Goal: Task Accomplishment & Management: Use online tool/utility

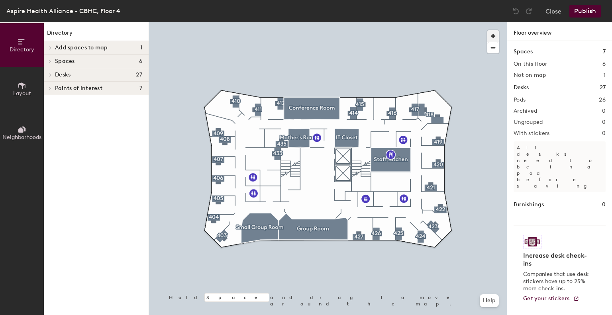
click at [493, 35] on span "button" at bounding box center [493, 36] width 12 height 12
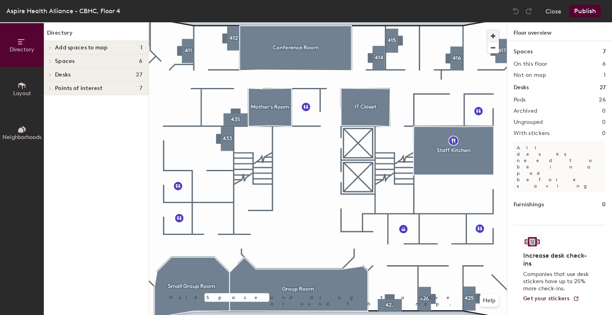
click at [493, 35] on span "button" at bounding box center [493, 36] width 12 height 12
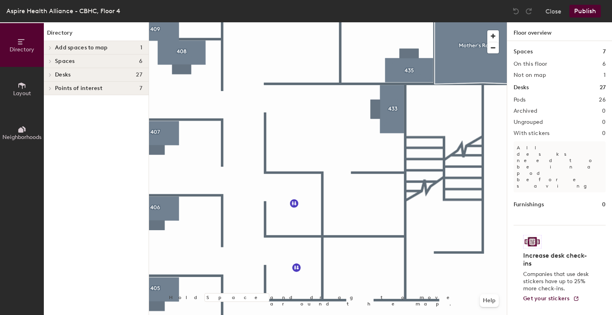
click at [25, 84] on icon at bounding box center [21, 86] width 7 height 6
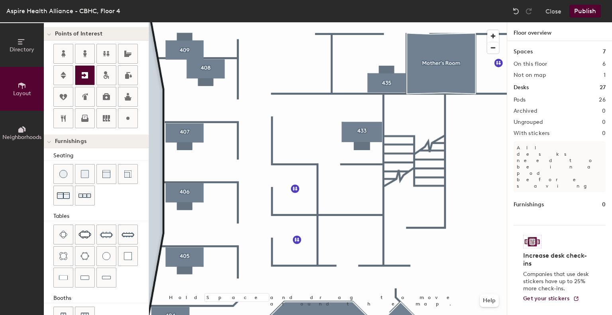
scroll to position [185, 0]
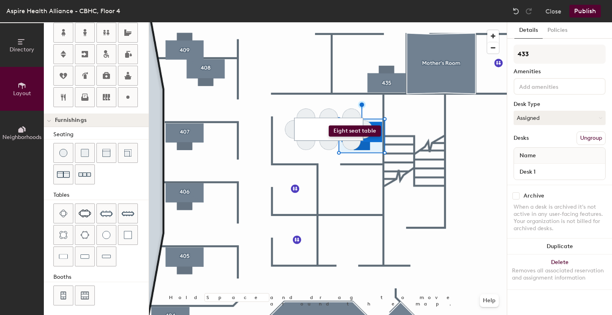
click at [329, 126] on div "Directory Layout Neighborhoods Layout Add space Resize Desks Points of Interest…" at bounding box center [306, 168] width 612 height 293
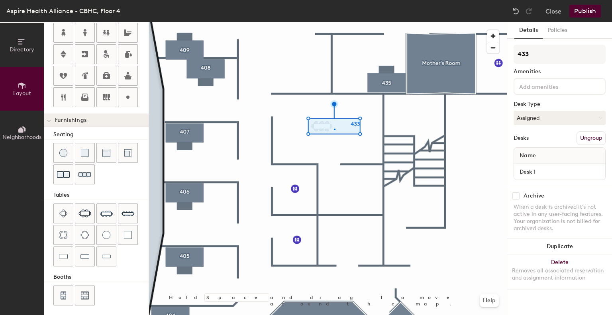
drag, startPoint x: 104, startPoint y: 212, endPoint x: 127, endPoint y: 169, distance: 49.2
click at [334, 22] on div at bounding box center [328, 22] width 358 height 0
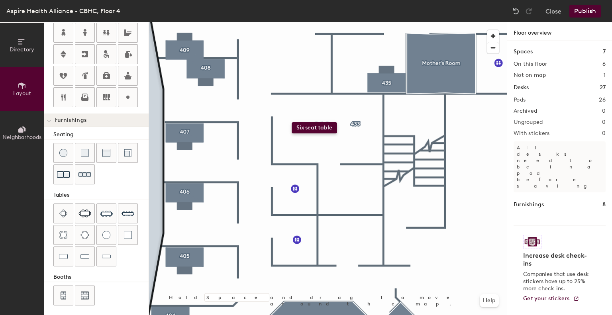
click at [292, 122] on div "Directory Layout Neighborhoods Layout Add space Resize Desks Points of Interest…" at bounding box center [306, 168] width 612 height 293
click at [307, 157] on span "Delete" at bounding box center [307, 160] width 28 height 14
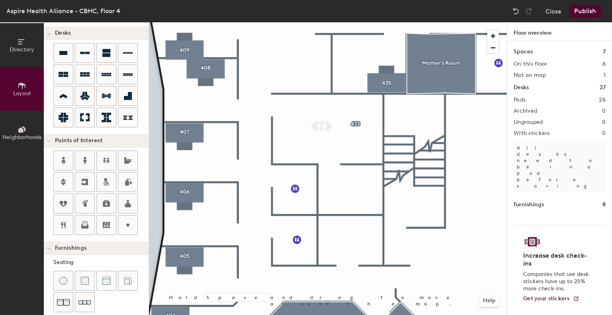
scroll to position [56, 0]
click at [328, 127] on div "Directory Layout Neighborhoods Layout Add space Resize Desks Points of Interest…" at bounding box center [306, 168] width 612 height 293
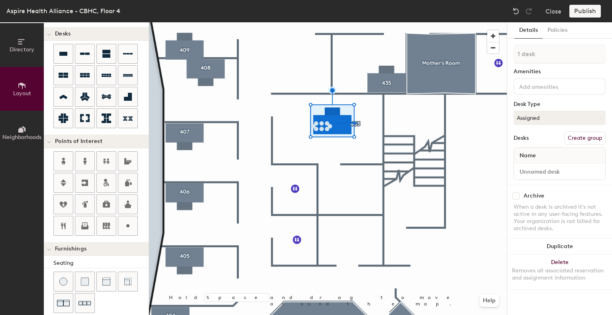
drag, startPoint x: 57, startPoint y: 55, endPoint x: 337, endPoint y: 122, distance: 287.3
click at [337, 22] on div at bounding box center [328, 22] width 358 height 0
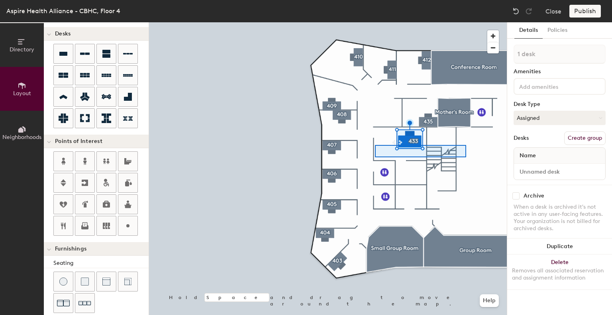
click at [375, 22] on div at bounding box center [328, 22] width 358 height 0
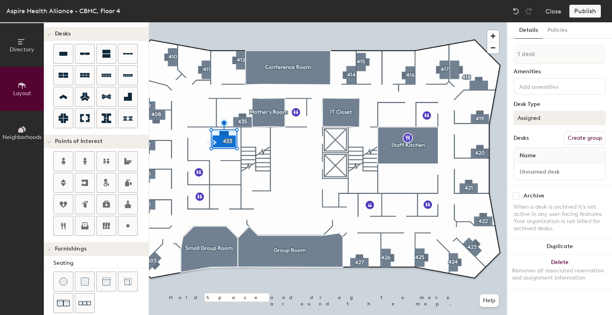
click at [548, 118] on button "Assigned" at bounding box center [560, 118] width 92 height 14
click at [535, 143] on div "Assigned" at bounding box center [554, 143] width 80 height 12
type input "300"
click at [539, 173] on input at bounding box center [560, 171] width 88 height 11
type input "I"
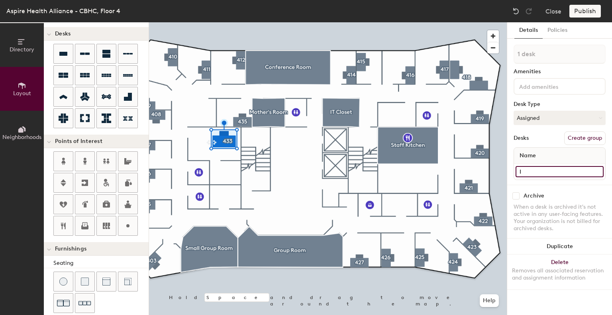
type input "300"
type input "IT"
type input "300"
type input "IT/"
type input "300"
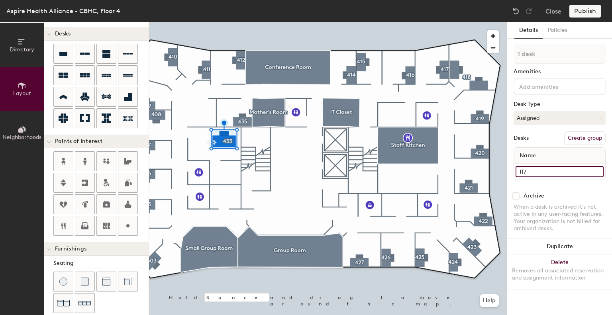
type input "IT/F"
type input "300"
type input "IT/Fac"
type input "300"
type input "IT/Faci"
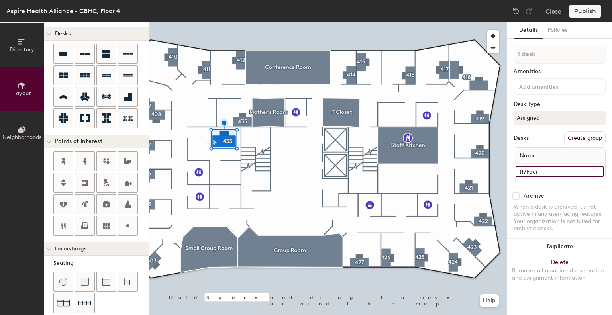
type input "300"
type input "IT/Facil"
type input "300"
type input "IT/Facili"
type input "300"
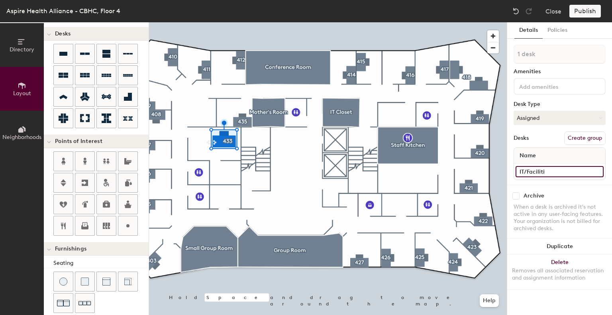
type input "IT/Facilitie"
type input "300"
type input "IT/Facilities"
type input "300"
type input "IT/Facilities"
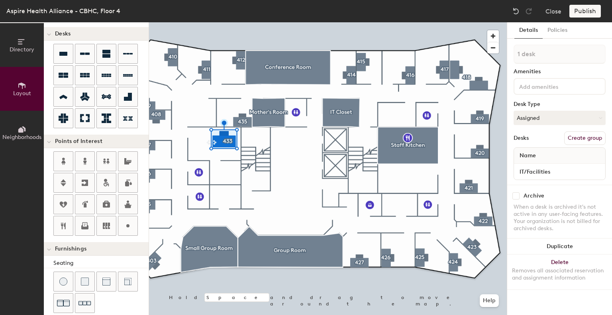
click at [584, 12] on div "Publish" at bounding box center [588, 11] width 36 height 13
click at [585, 29] on div "Details Policies" at bounding box center [559, 30] width 105 height 16
click at [513, 9] on img at bounding box center [516, 11] width 8 height 8
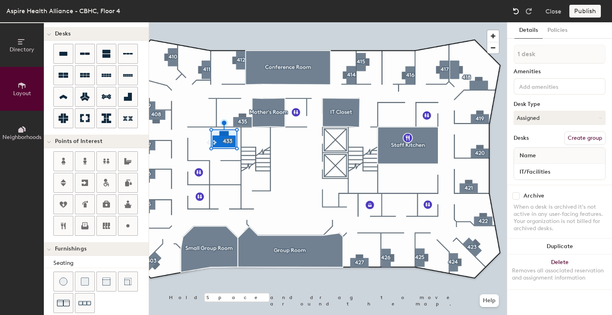
click at [515, 10] on img at bounding box center [516, 11] width 8 height 8
type input "300"
click at [545, 169] on input at bounding box center [560, 171] width 88 height 11
type input "F"
type input "300"
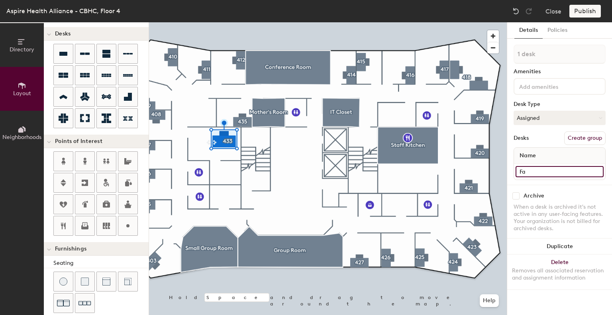
type input "Fac"
type input "300"
type input "Faci"
type input "300"
type input "Facil"
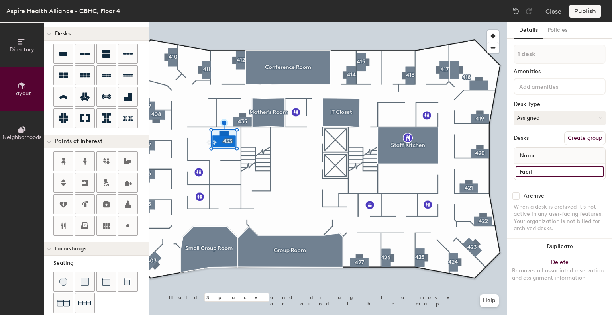
type input "300"
type input "Facilitie"
type input "300"
type input "Facilities"
type input "300"
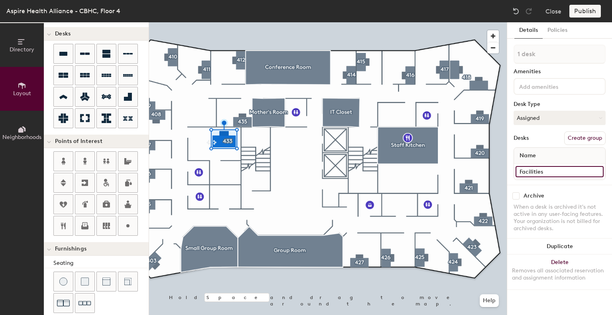
type input "Facilities/"
type input "300"
type input "Facilities/I"
type input "300"
type input "Facilities/IT"
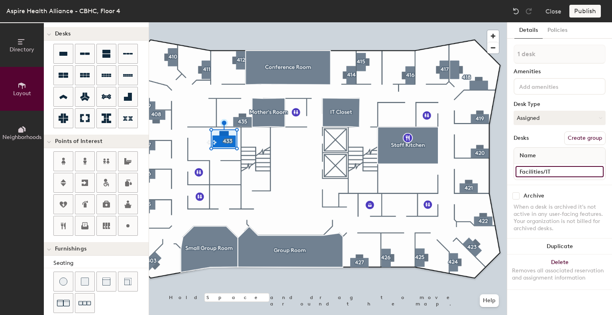
type input "300"
type input "Facilities/IT"
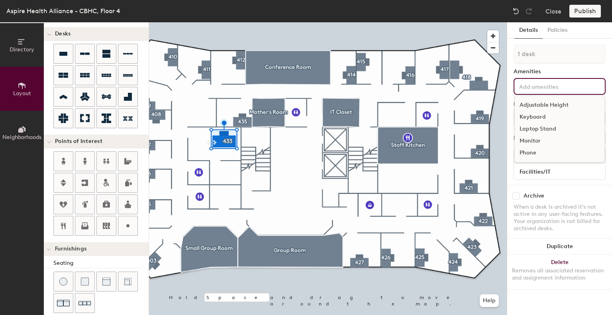
click at [533, 85] on input at bounding box center [554, 86] width 72 height 10
click at [547, 83] on input at bounding box center [554, 86] width 72 height 10
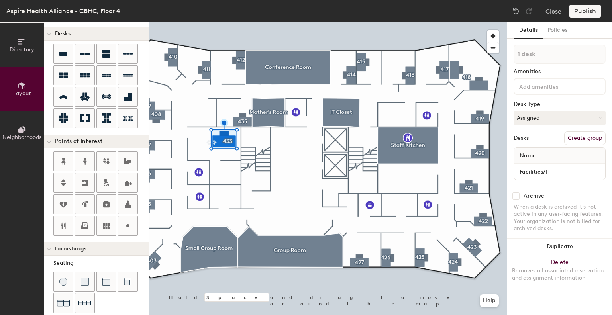
click at [565, 193] on div "Archive" at bounding box center [560, 196] width 92 height 7
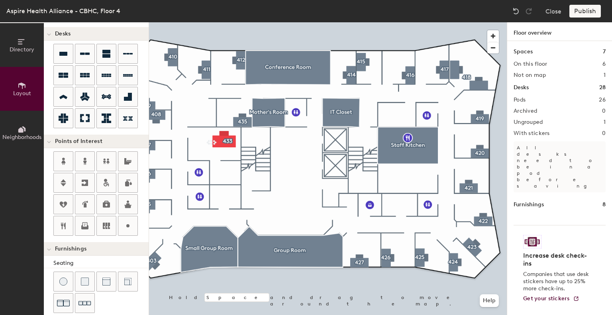
click at [587, 10] on div "Publish" at bounding box center [588, 11] width 36 height 13
click at [556, 10] on button "Close" at bounding box center [554, 11] width 16 height 13
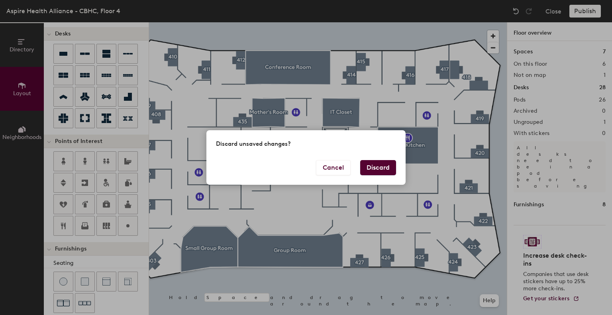
click at [369, 168] on button "Discard" at bounding box center [378, 167] width 36 height 15
type input "20"
